Goal: Find specific page/section: Find specific page/section

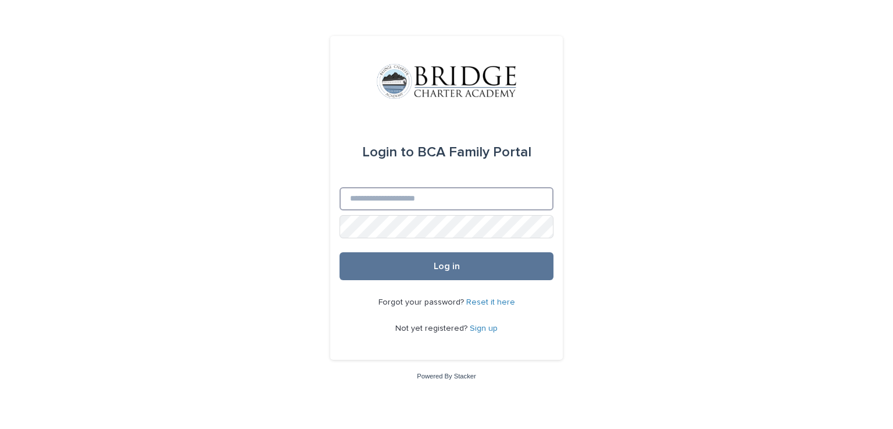
click at [378, 191] on input "Email" at bounding box center [446, 198] width 214 height 23
type input "**********"
click at [339, 252] on button "Log in" at bounding box center [446, 266] width 214 height 28
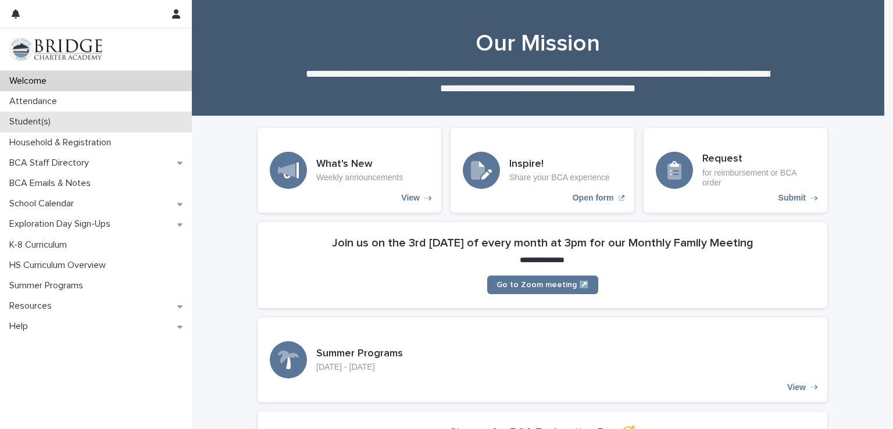
click at [41, 124] on p "Student(s)" at bounding box center [32, 121] width 55 height 11
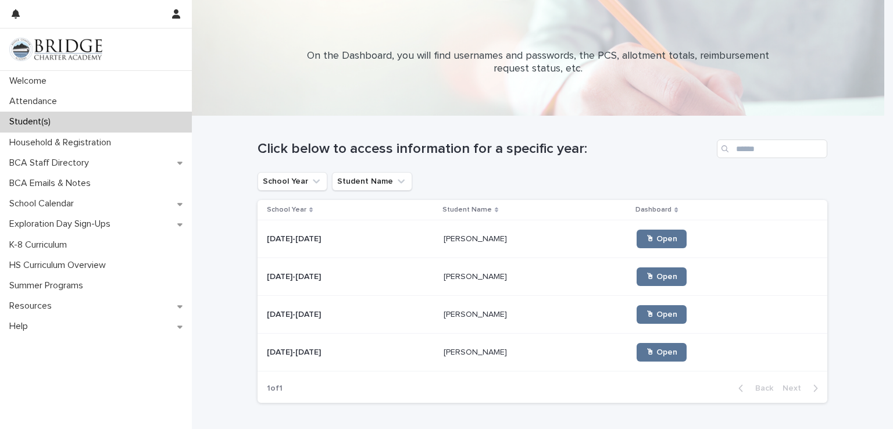
click at [414, 232] on div "[DATE]-[DATE] [DATE]-[DATE]" at bounding box center [350, 239] width 167 height 19
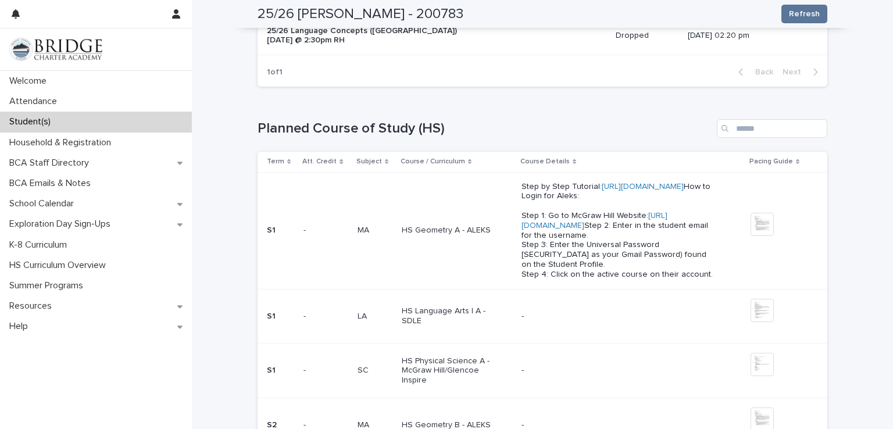
scroll to position [1692, 0]
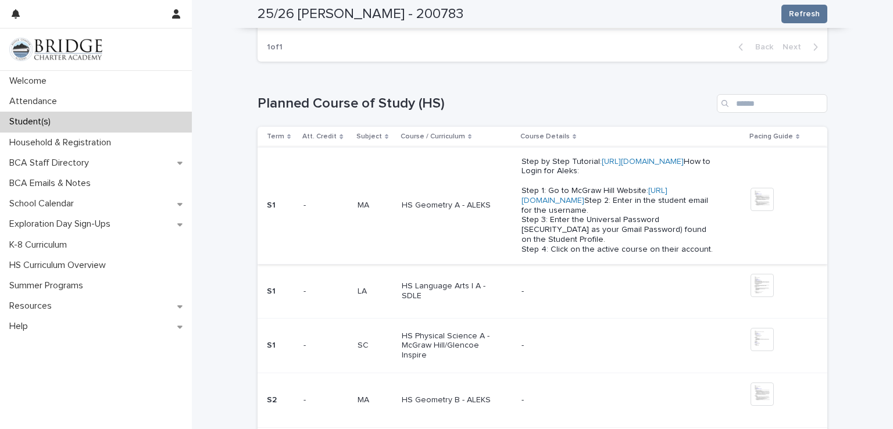
click at [572, 200] on link "[URL][DOMAIN_NAME]" at bounding box center [594, 196] width 146 height 18
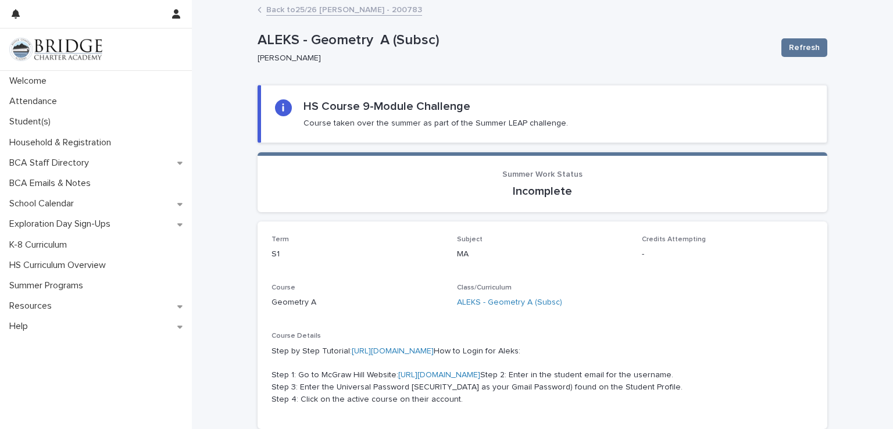
click at [411, 379] on link "[URL][DOMAIN_NAME]" at bounding box center [439, 375] width 82 height 8
click at [304, 11] on link "Back to 25/26 [PERSON_NAME] - 200783" at bounding box center [344, 8] width 156 height 13
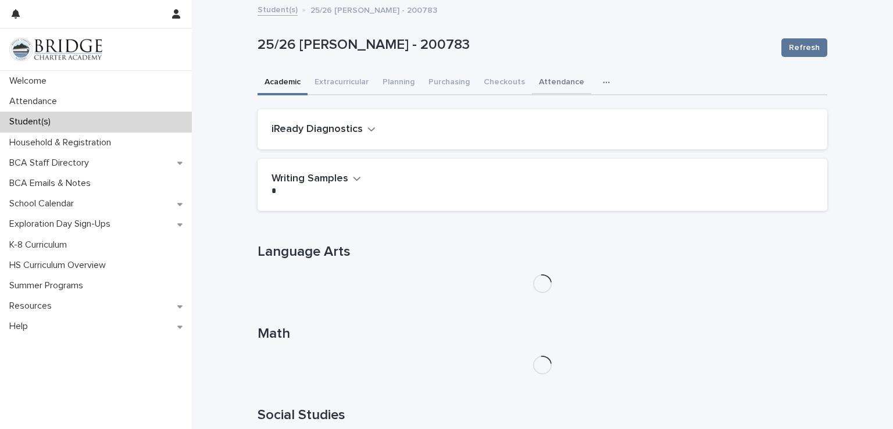
click at [546, 78] on button "Attendance" at bounding box center [561, 83] width 59 height 24
